Goal: Check status: Check status

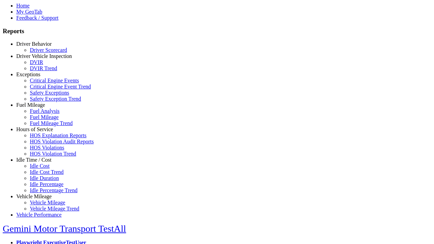
click at [39, 77] on link "Exceptions" at bounding box center [28, 75] width 24 height 6
click at [44, 96] on link "Safety Exceptions" at bounding box center [49, 93] width 39 height 6
select select
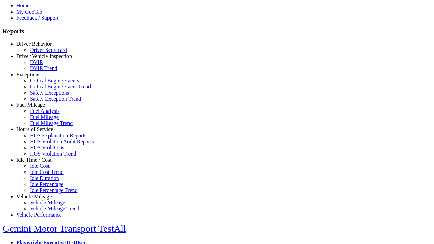
select select
